Goal: Transaction & Acquisition: Book appointment/travel/reservation

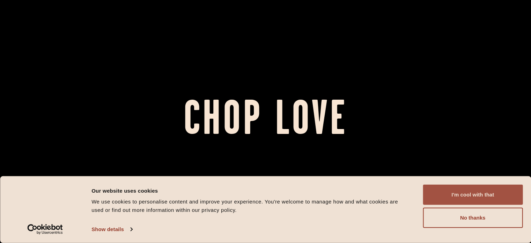
click at [514, 191] on button "I'm cool with that" at bounding box center [473, 194] width 100 height 20
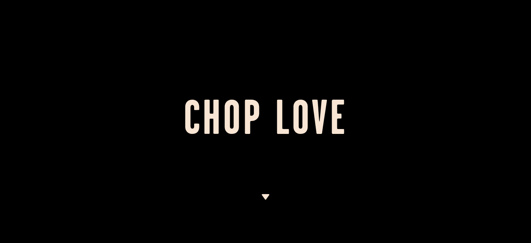
click at [266, 196] on img at bounding box center [265, 197] width 9 height 6
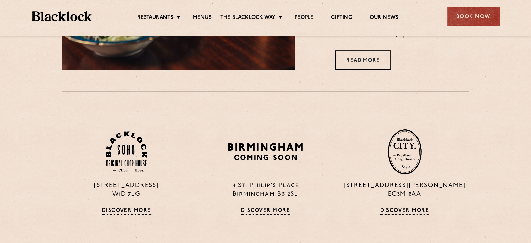
scroll to position [394, 0]
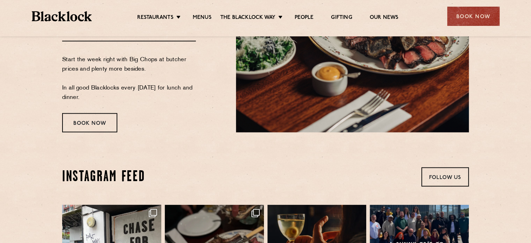
scroll to position [1105, 0]
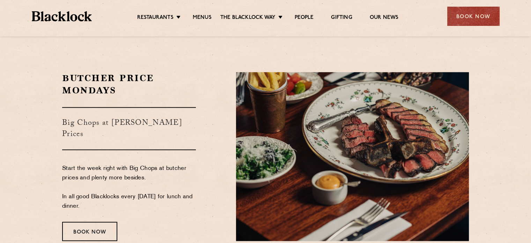
click at [161, 168] on p "Start the week right with Big Chops at butcher prices and plenty more besides. …" at bounding box center [129, 187] width 134 height 47
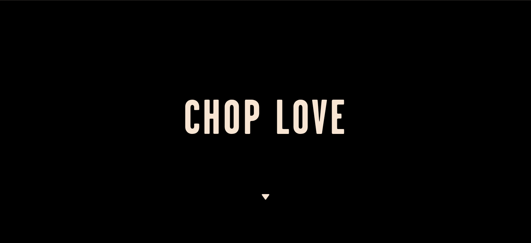
scroll to position [0, 0]
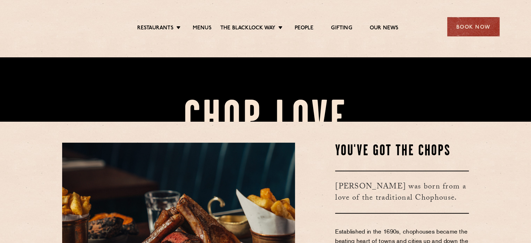
scroll to position [184, 0]
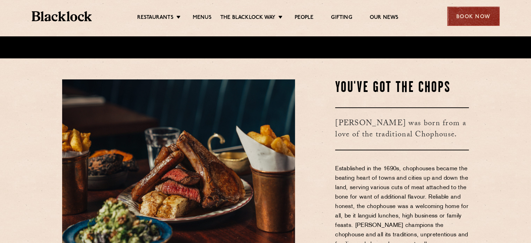
click at [492, 17] on div "Book Now" at bounding box center [473, 16] width 52 height 19
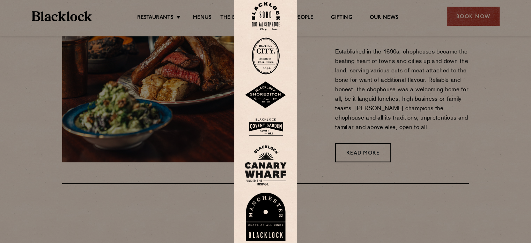
scroll to position [300, 0]
click at [272, 124] on img at bounding box center [266, 127] width 42 height 23
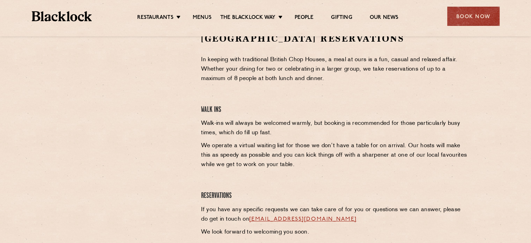
scroll to position [240, 0]
